Goal: Find specific page/section: Find specific page/section

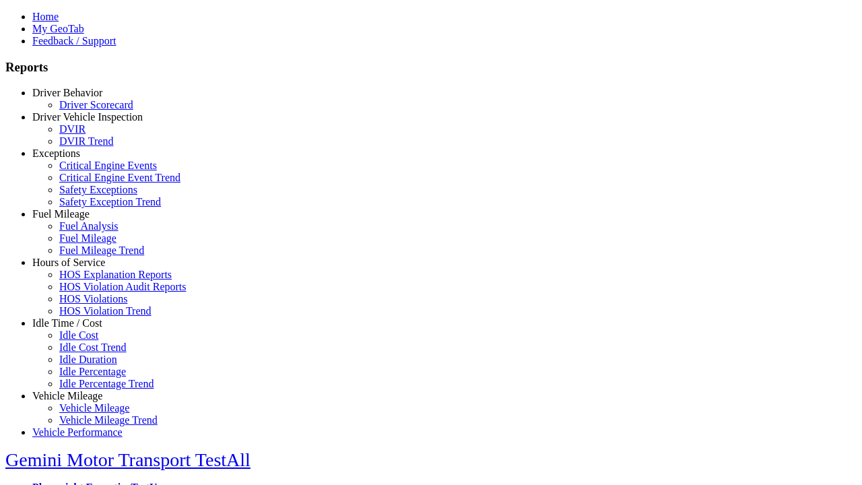
click at [77, 329] on link "Idle Time / Cost" at bounding box center [67, 322] width 70 height 11
click at [88, 353] on link "Idle Cost Trend" at bounding box center [92, 346] width 67 height 11
type input "*********"
